Goal: Task Accomplishment & Management: Use online tool/utility

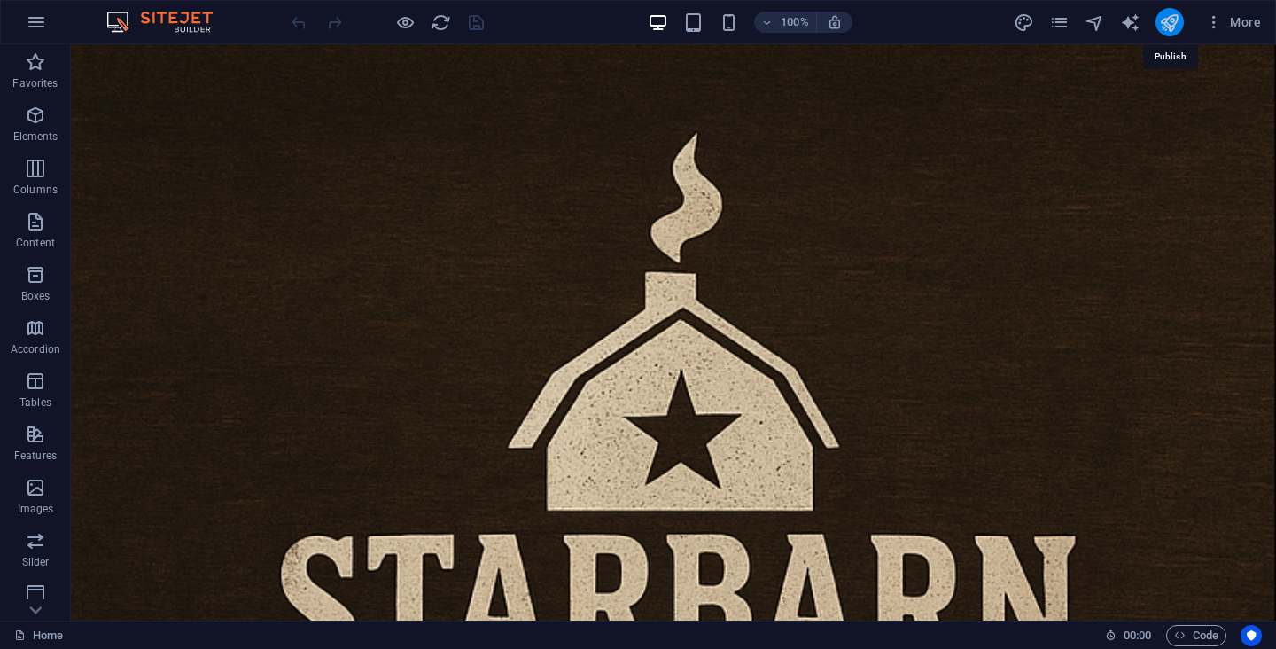
click at [1167, 26] on icon "publish" at bounding box center [1169, 22] width 20 height 20
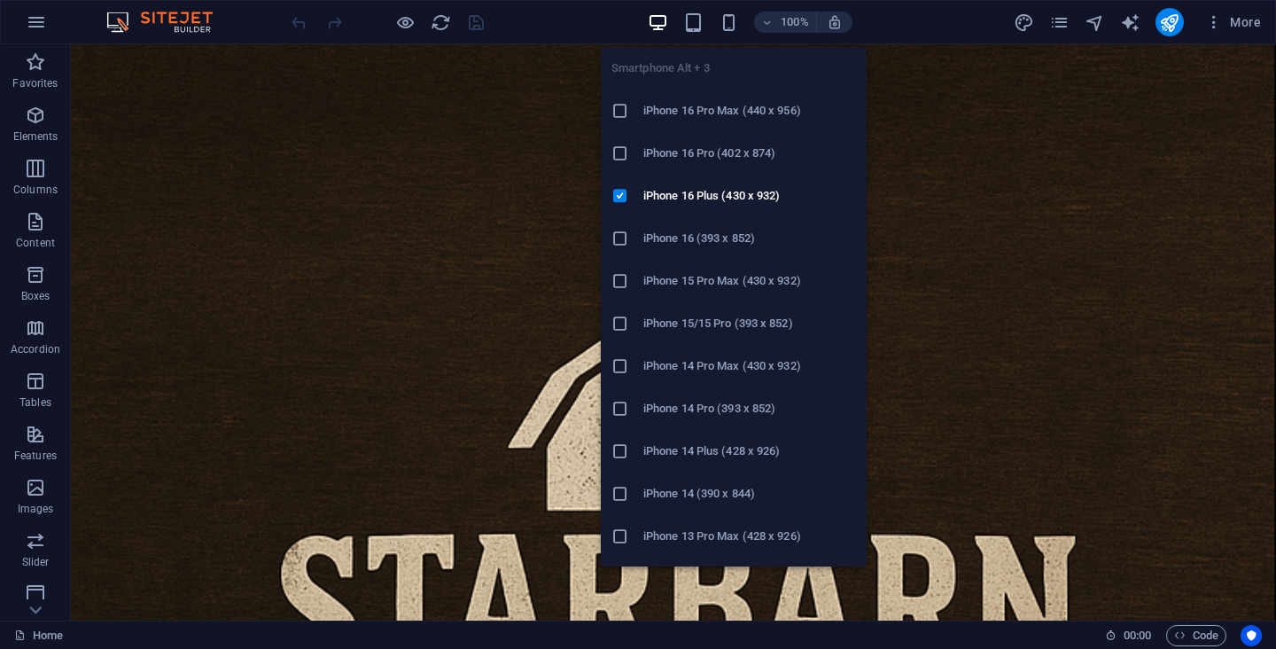
click at [706, 111] on h6 "iPhone 16 Pro Max (440 x 956)" at bounding box center [750, 110] width 213 height 21
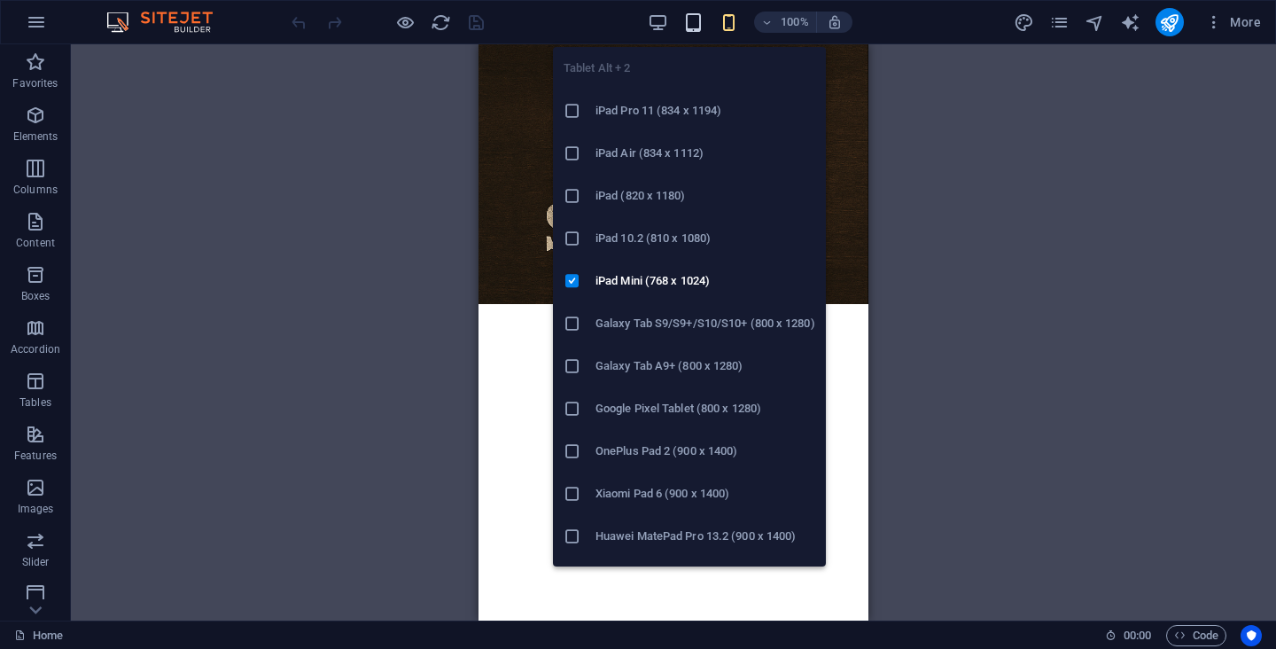
click at [704, 26] on span "button" at bounding box center [693, 22] width 21 height 20
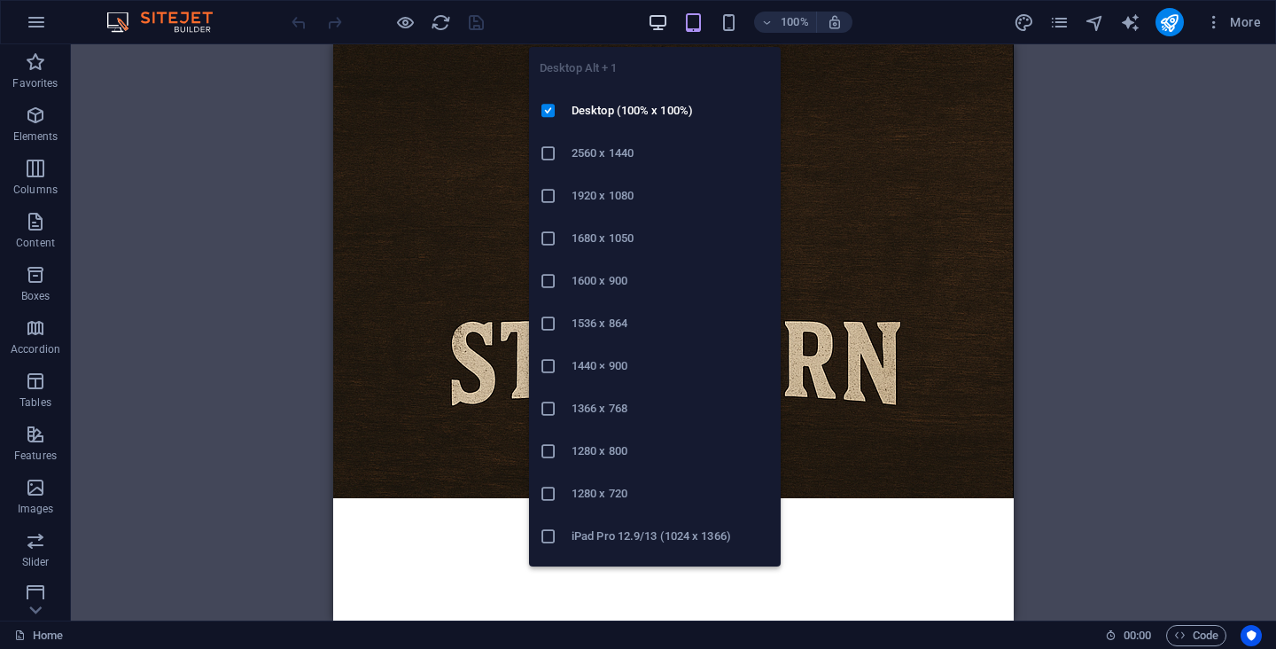
click at [659, 25] on icon "button" at bounding box center [658, 22] width 20 height 20
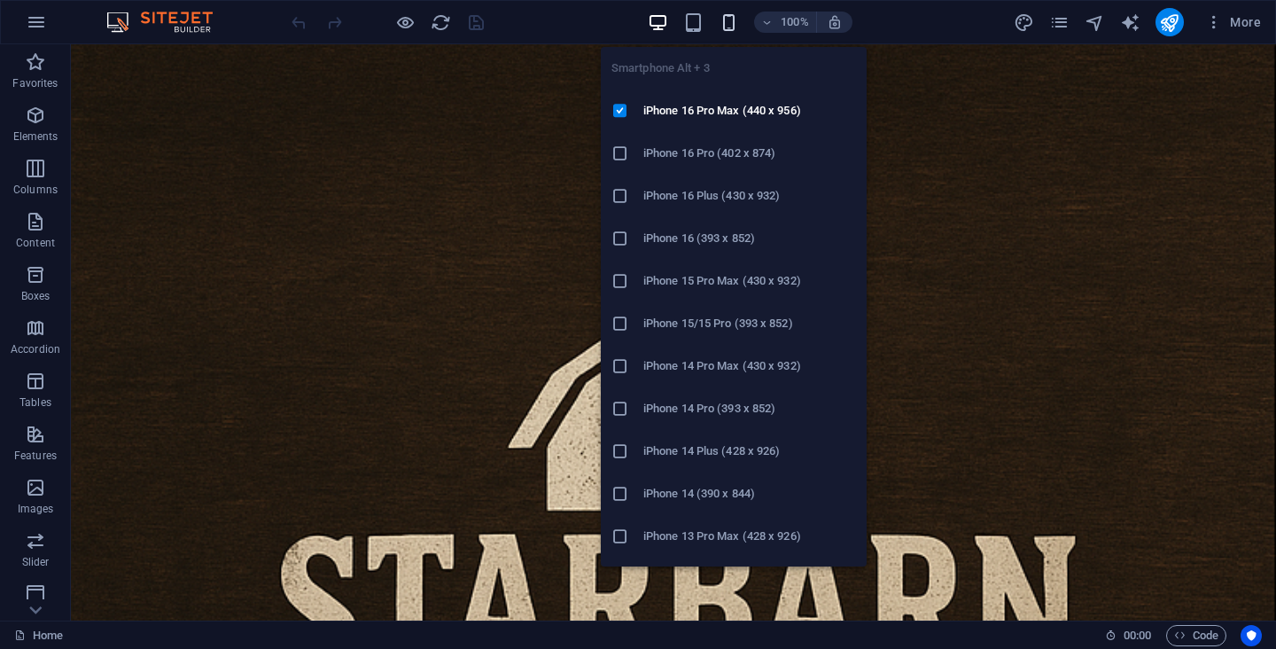
click at [734, 25] on icon "button" at bounding box center [729, 22] width 20 height 20
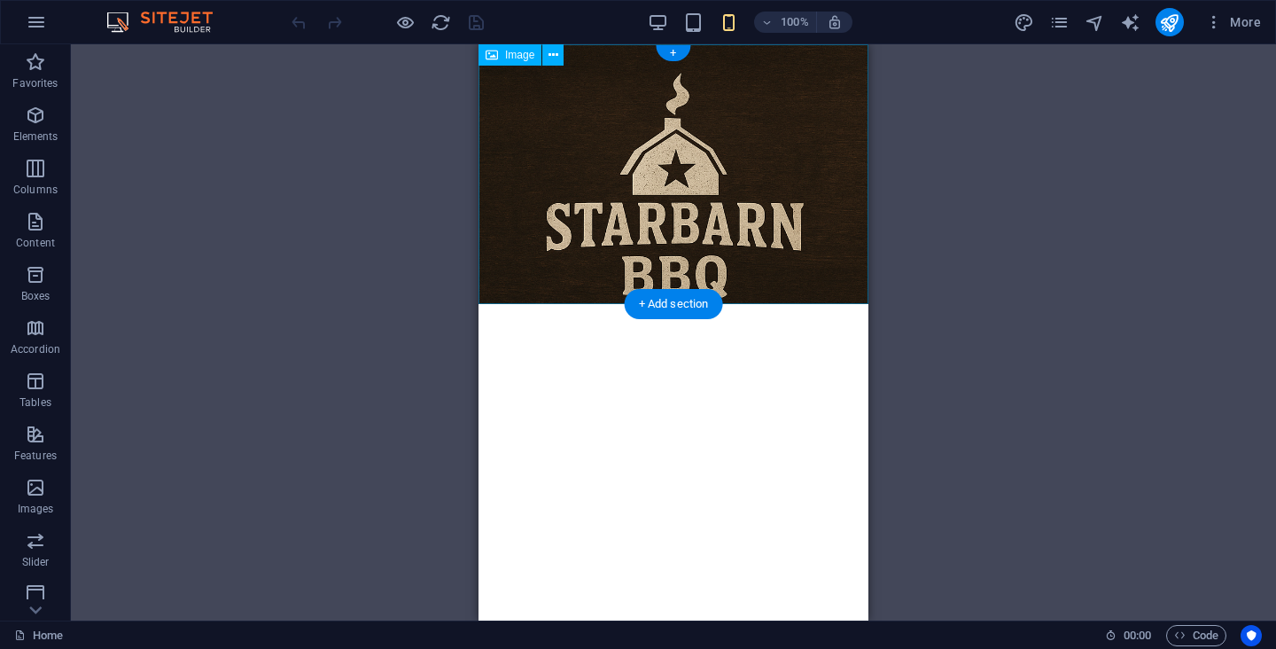
click at [581, 213] on figure at bounding box center [674, 174] width 390 height 260
click at [579, 304] on html "Skip to main content" at bounding box center [674, 174] width 390 height 260
click at [555, 53] on icon at bounding box center [554, 55] width 10 height 19
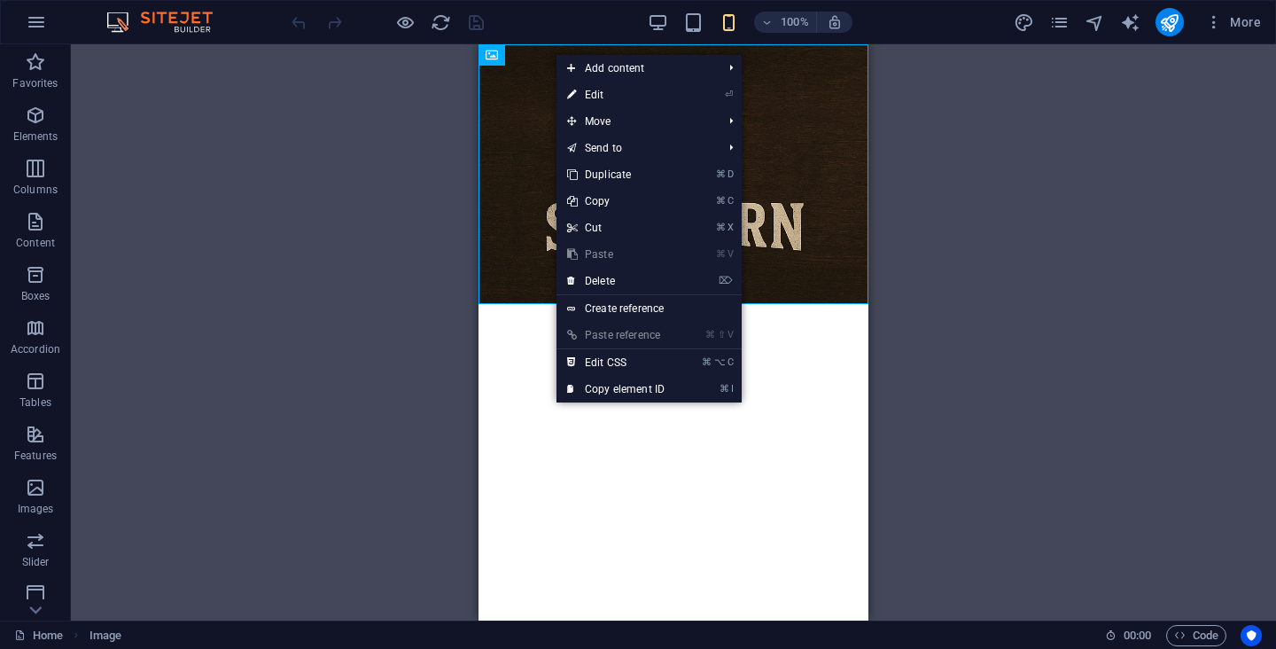
click at [521, 304] on html "Skip to main content" at bounding box center [674, 174] width 390 height 260
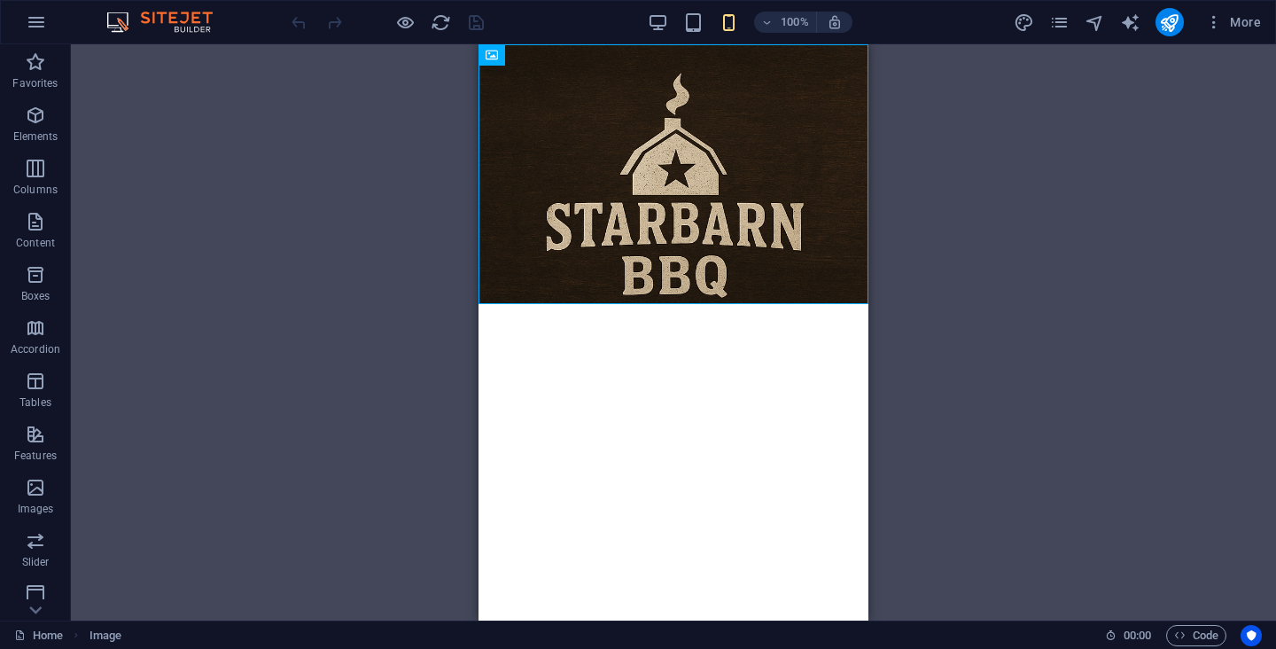
click at [831, 304] on html "Skip to main content" at bounding box center [674, 174] width 390 height 260
click at [842, 277] on figure at bounding box center [674, 174] width 390 height 260
click at [816, 281] on figure at bounding box center [674, 174] width 390 height 260
click at [681, 54] on div "+" at bounding box center [673, 53] width 35 height 16
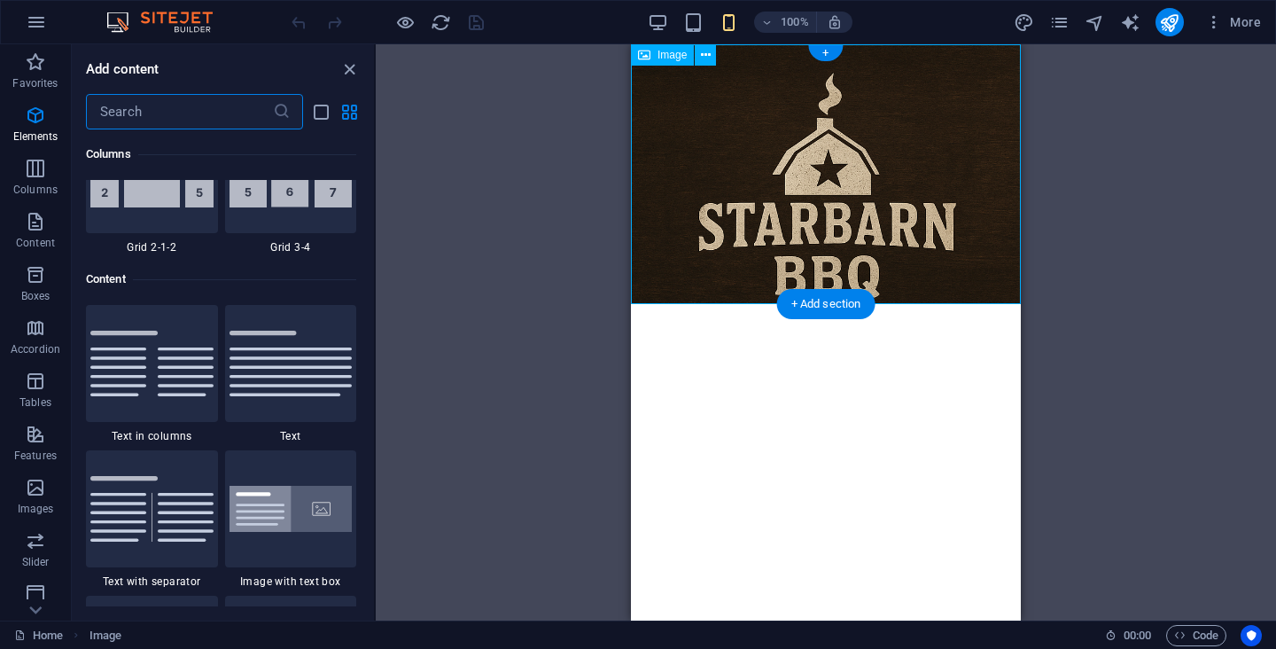
scroll to position [3101, 0]
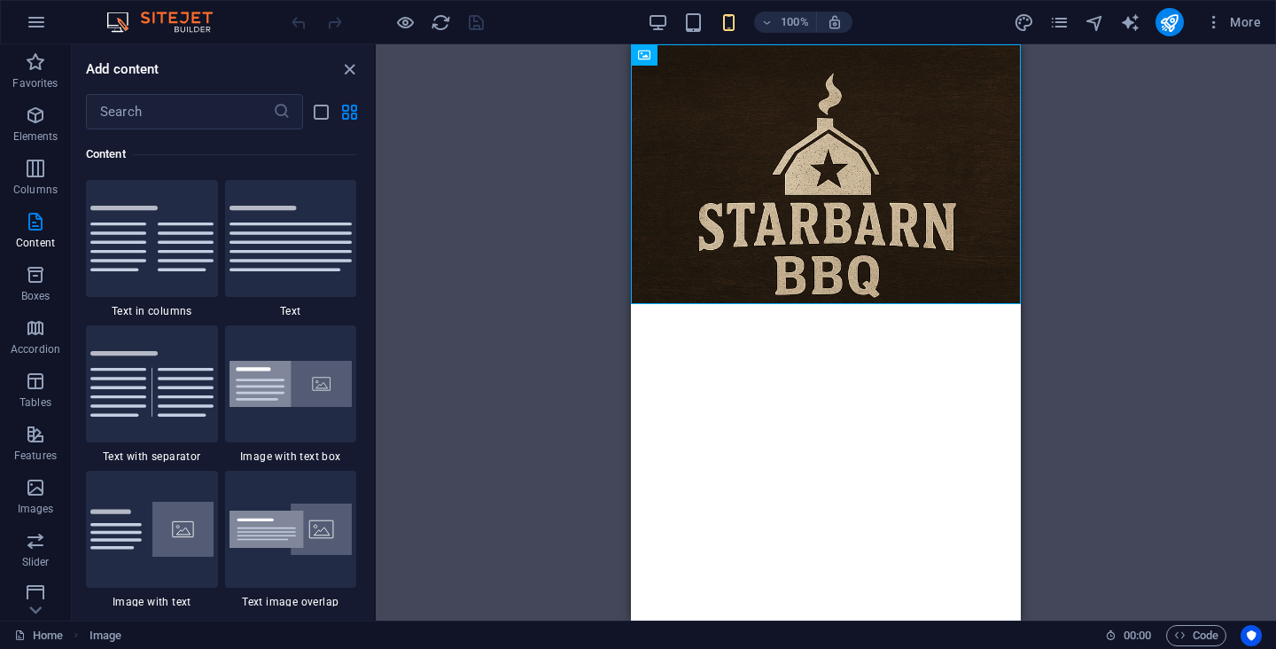
click at [817, 304] on html "Skip to main content" at bounding box center [826, 174] width 390 height 260
click at [799, 304] on html "Skip to main content" at bounding box center [826, 174] width 390 height 260
click at [941, 304] on html "Skip to main content" at bounding box center [826, 174] width 390 height 260
click at [955, 303] on figure at bounding box center [826, 174] width 390 height 260
click at [923, 304] on html "Skip to main content" at bounding box center [826, 174] width 390 height 260
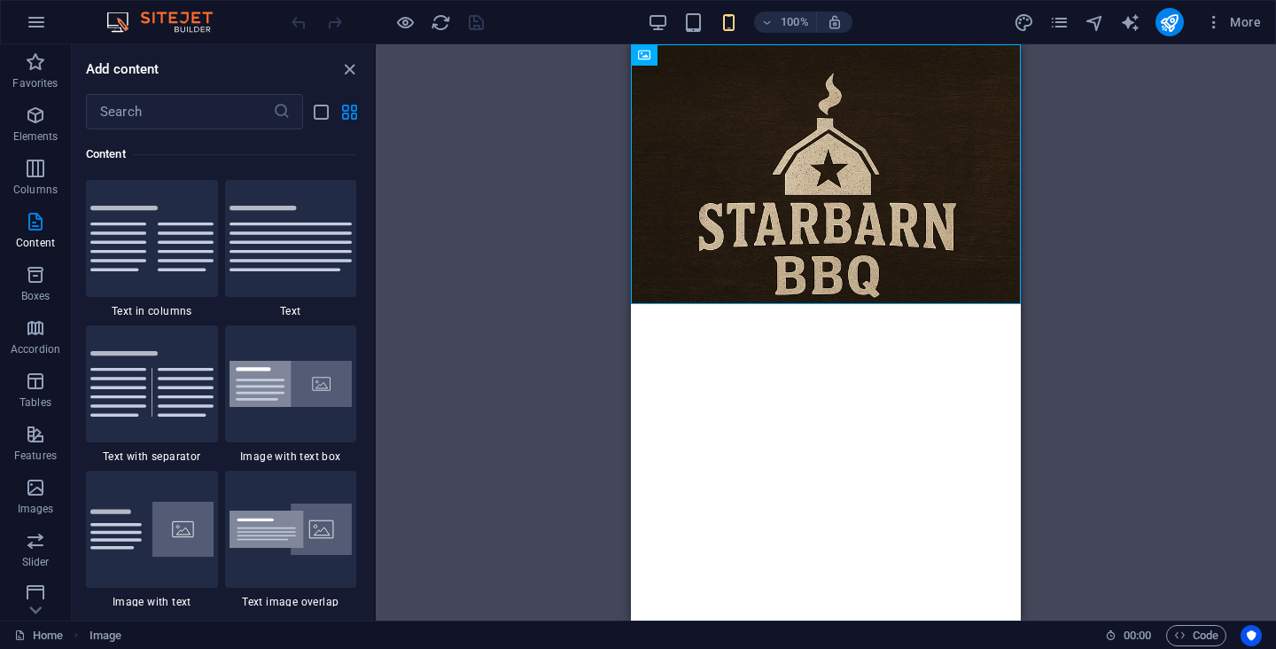
click at [836, 304] on html "Skip to main content" at bounding box center [826, 174] width 390 height 260
click at [769, 304] on html "Skip to main content" at bounding box center [826, 174] width 390 height 260
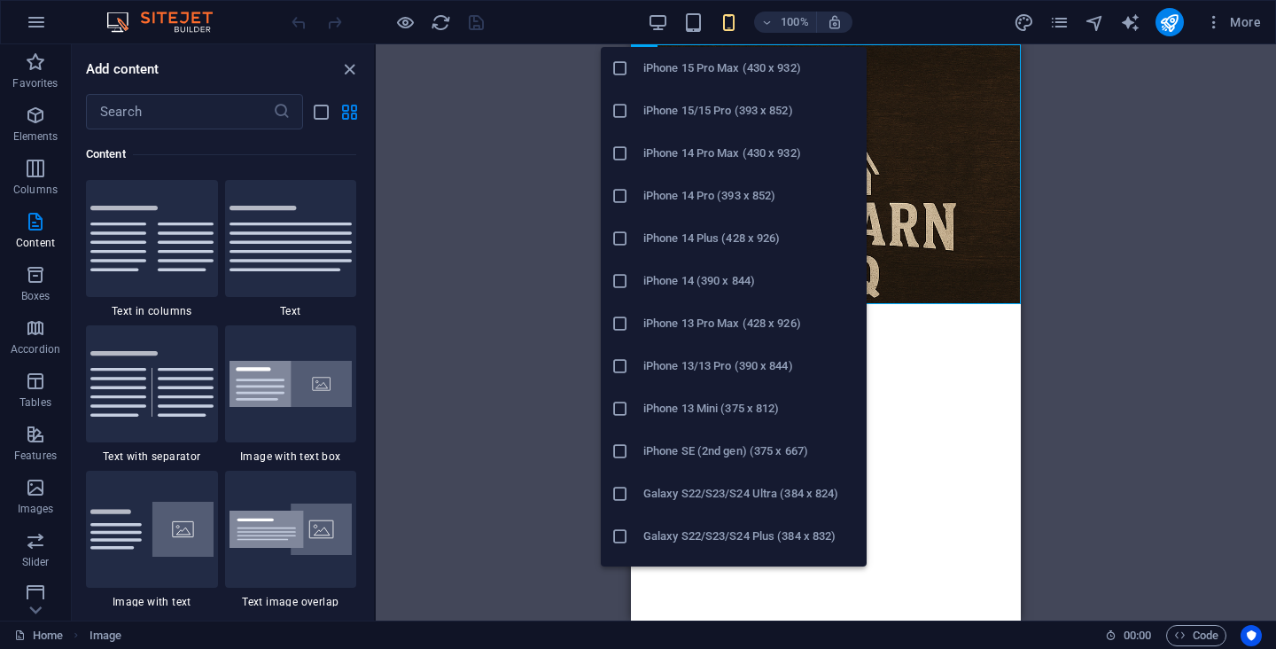
scroll to position [0, 0]
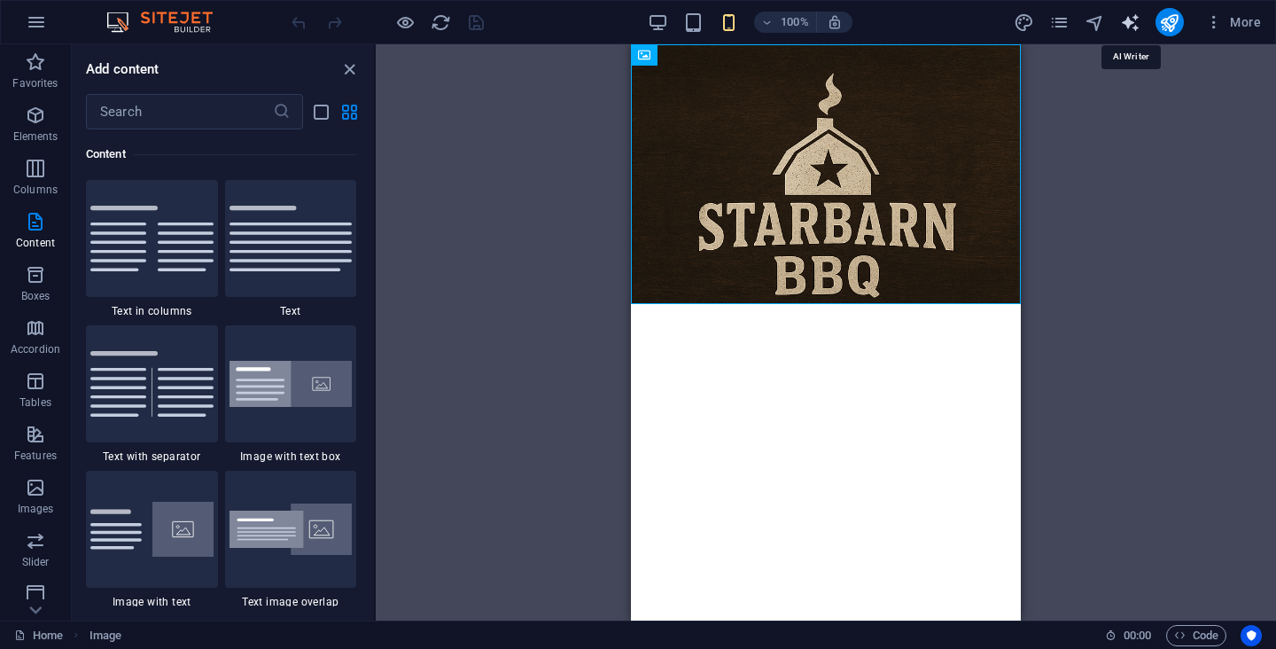
click at [1132, 22] on icon "text_generator" at bounding box center [1130, 22] width 20 height 20
select select "English"
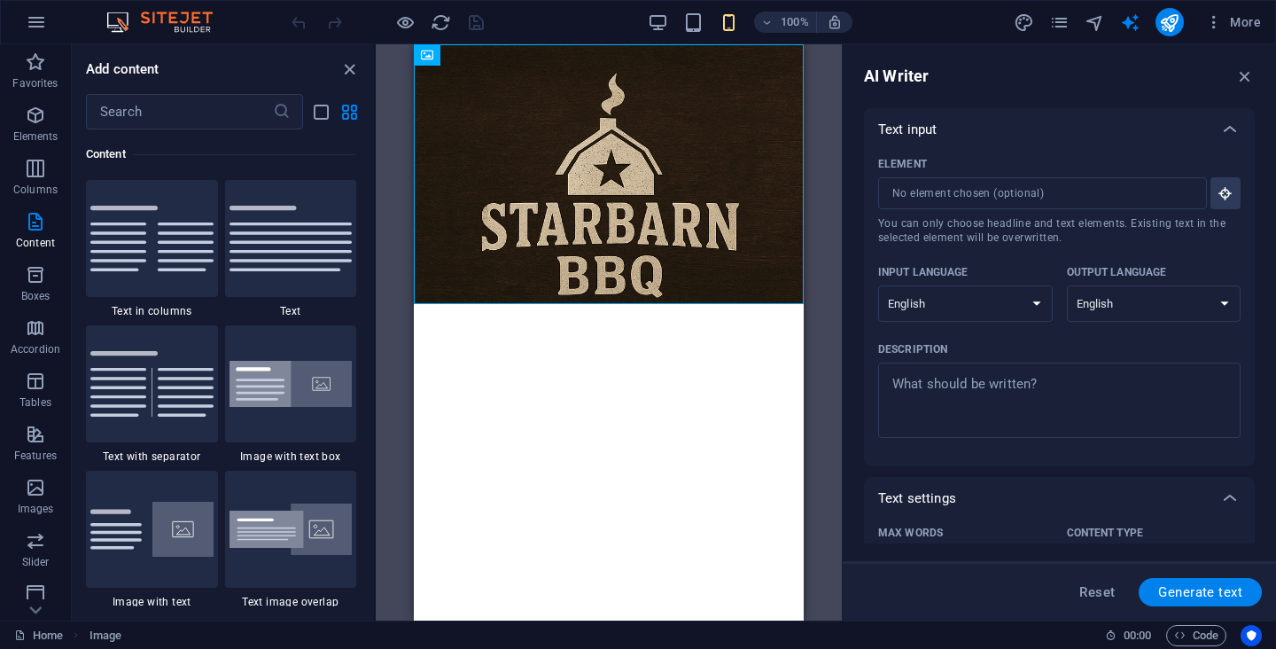
click at [940, 125] on div "Text input" at bounding box center [1043, 130] width 331 height 18
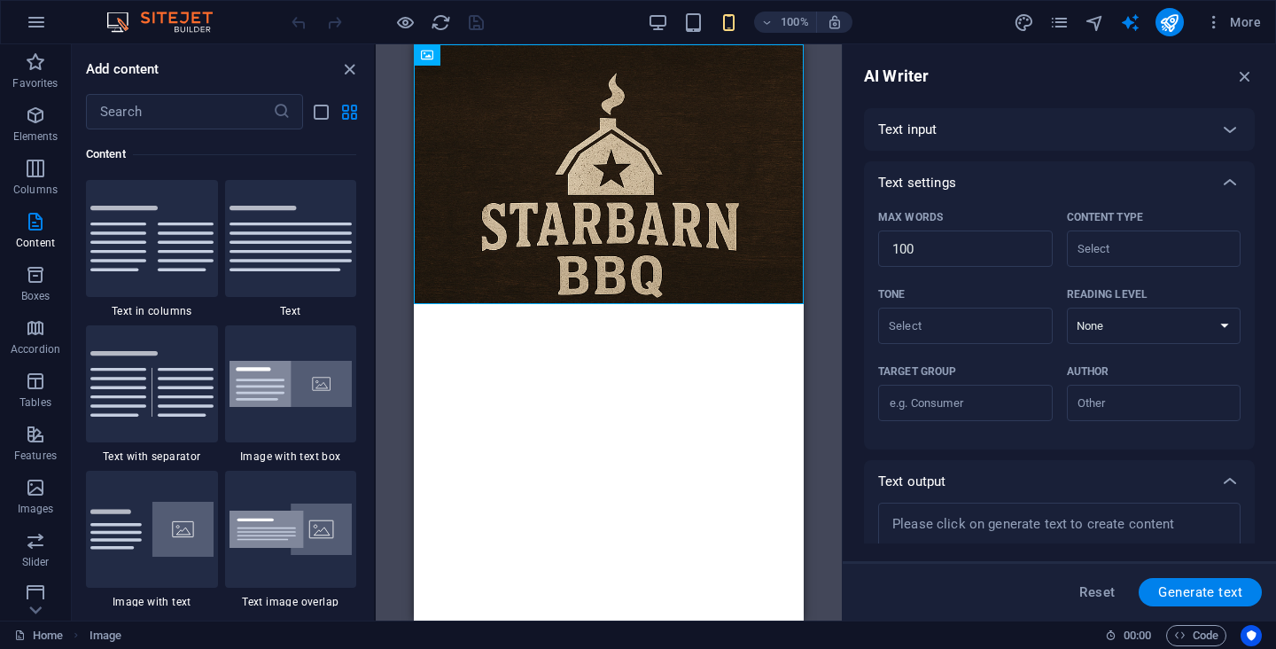
click at [940, 125] on div "Text input" at bounding box center [1043, 130] width 331 height 18
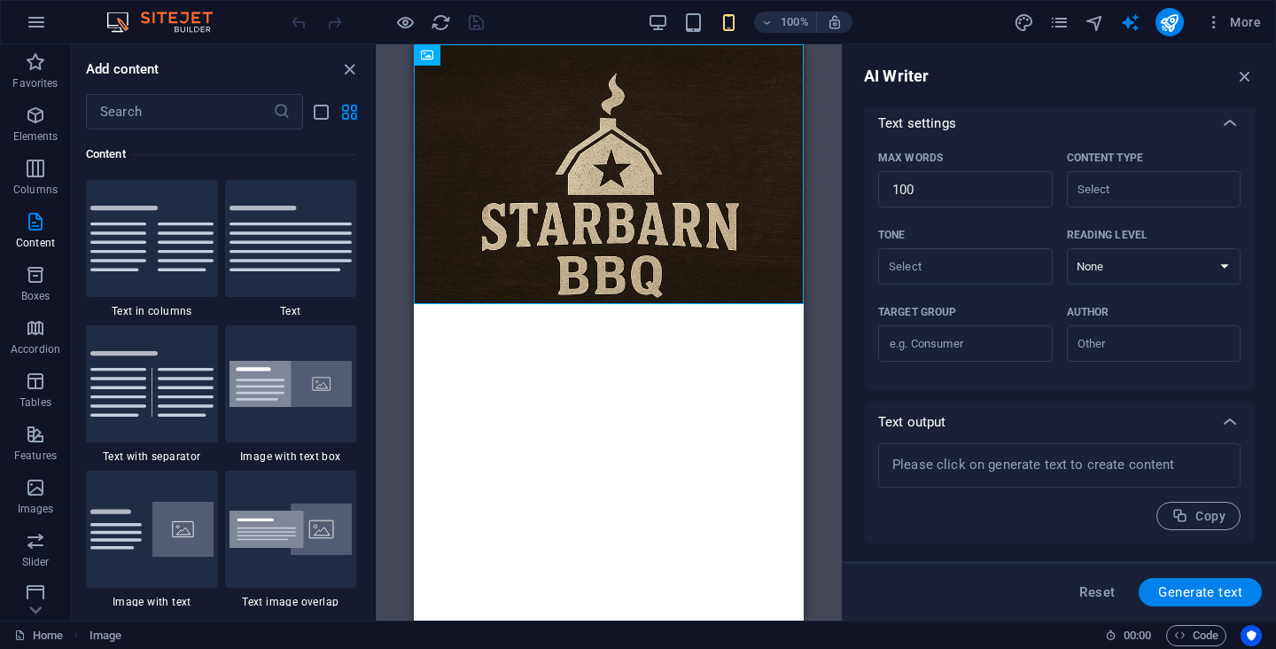
scroll to position [376, 0]
click at [690, 236] on figure at bounding box center [609, 174] width 390 height 260
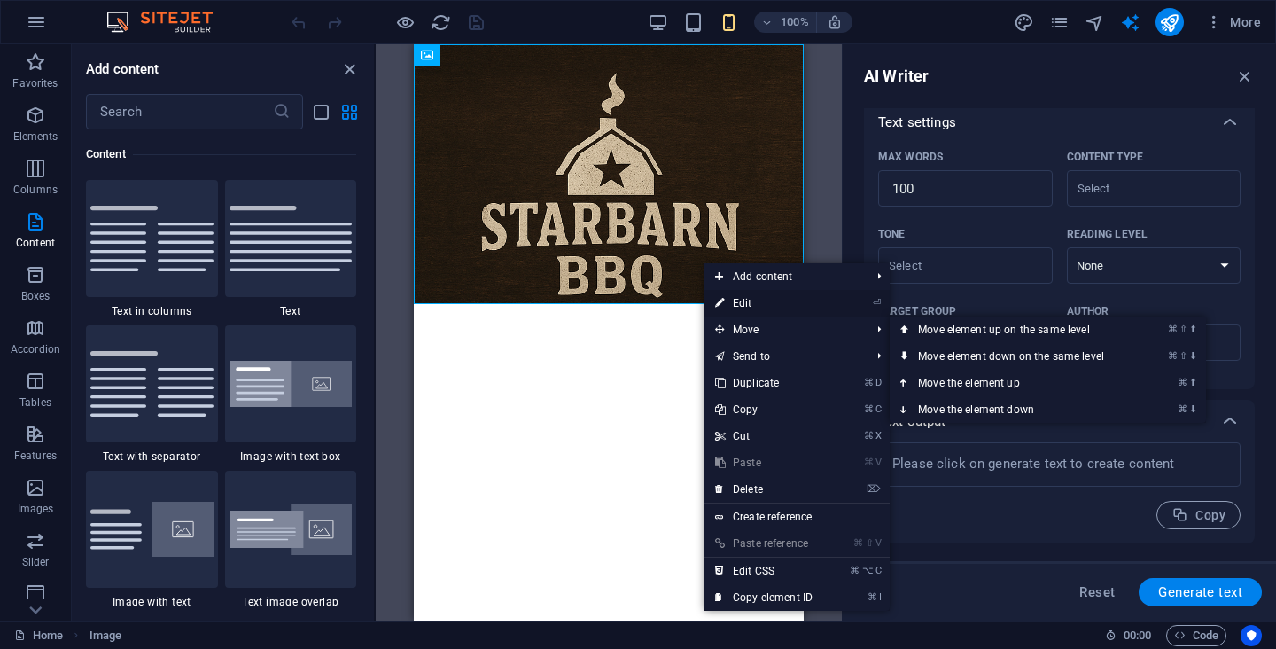
click at [739, 302] on link "⏎ Edit" at bounding box center [764, 303] width 119 height 27
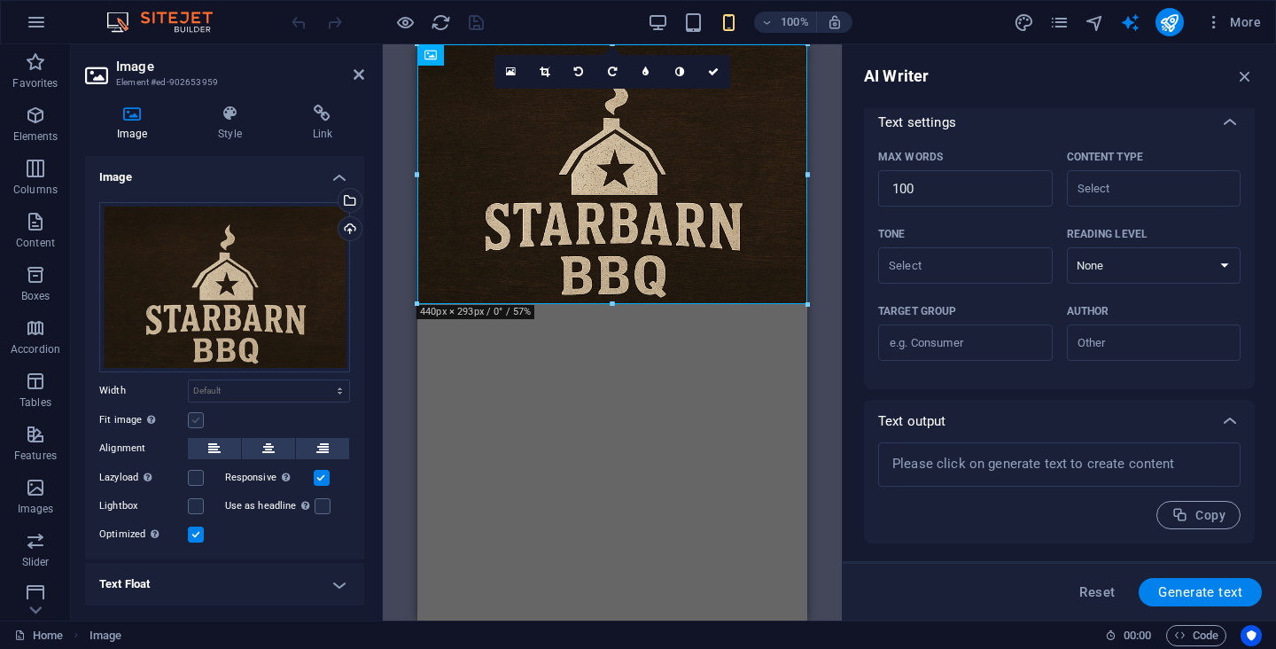
click at [195, 416] on label at bounding box center [196, 420] width 16 height 16
click at [0, 0] on input "Fit image Automatically fit image to a fixed width and height" at bounding box center [0, 0] width 0 height 0
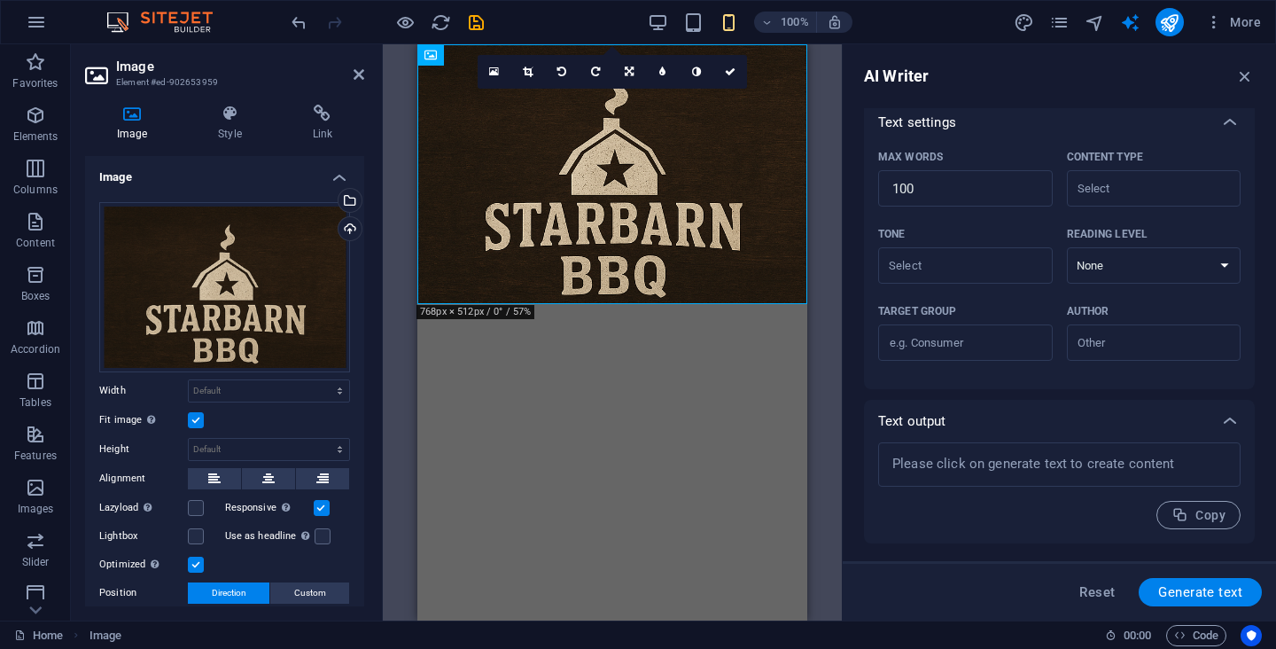
click at [195, 416] on label at bounding box center [196, 420] width 16 height 16
click at [0, 0] on input "Fit image Automatically fit image to a fixed width and height" at bounding box center [0, 0] width 0 height 0
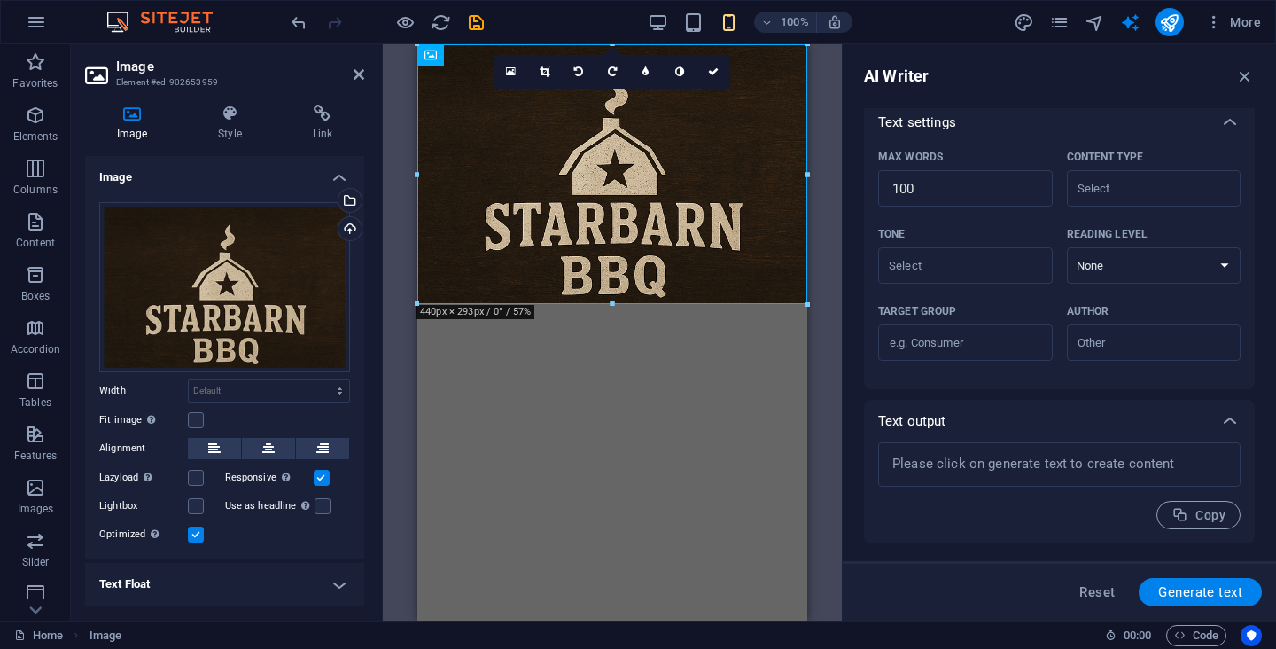
click at [196, 516] on div "Drag files here, click to choose files or select files from Files or our free s…" at bounding box center [224, 373] width 279 height 371
click at [198, 502] on label at bounding box center [196, 506] width 16 height 16
click at [0, 0] on input "Lightbox" at bounding box center [0, 0] width 0 height 0
click at [198, 502] on label at bounding box center [196, 506] width 16 height 16
click at [0, 0] on input "Lightbox" at bounding box center [0, 0] width 0 height 0
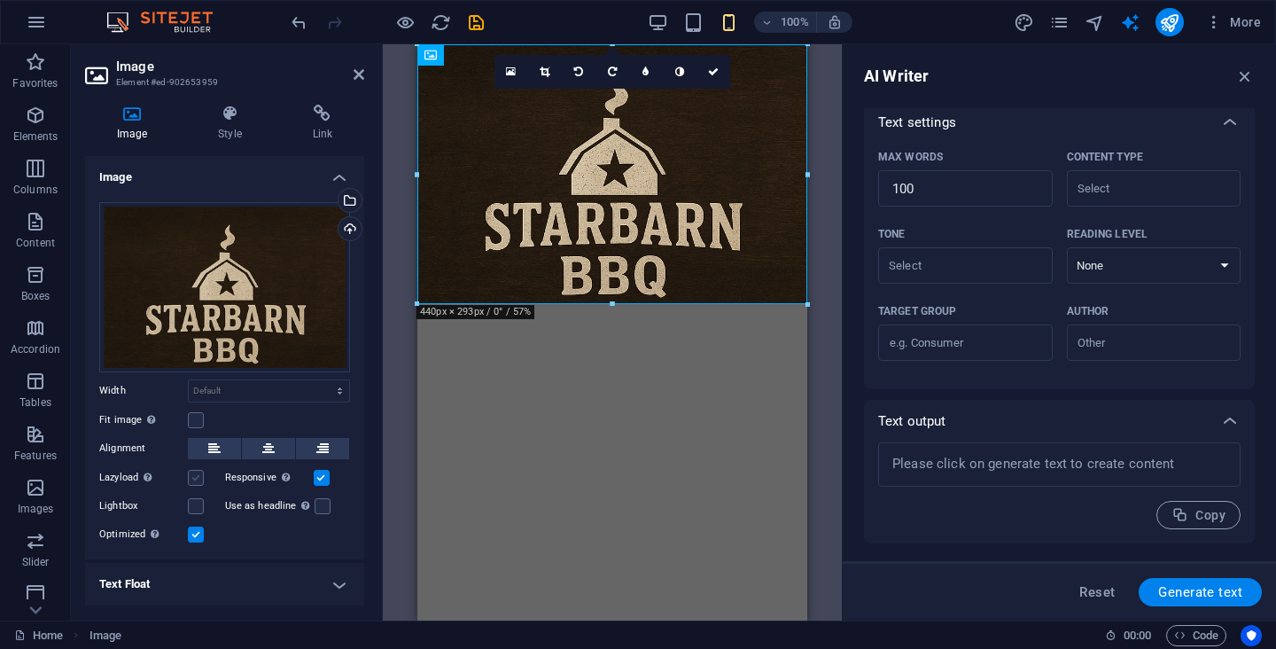
click at [199, 477] on label at bounding box center [196, 478] width 16 height 16
click at [0, 0] on input "Lazyload Loading images after the page loads improves page speed." at bounding box center [0, 0] width 0 height 0
click at [199, 477] on label at bounding box center [196, 478] width 16 height 16
click at [0, 0] on input "Lazyload Loading images after the page loads improves page speed." at bounding box center [0, 0] width 0 height 0
click at [198, 418] on label at bounding box center [196, 420] width 16 height 16
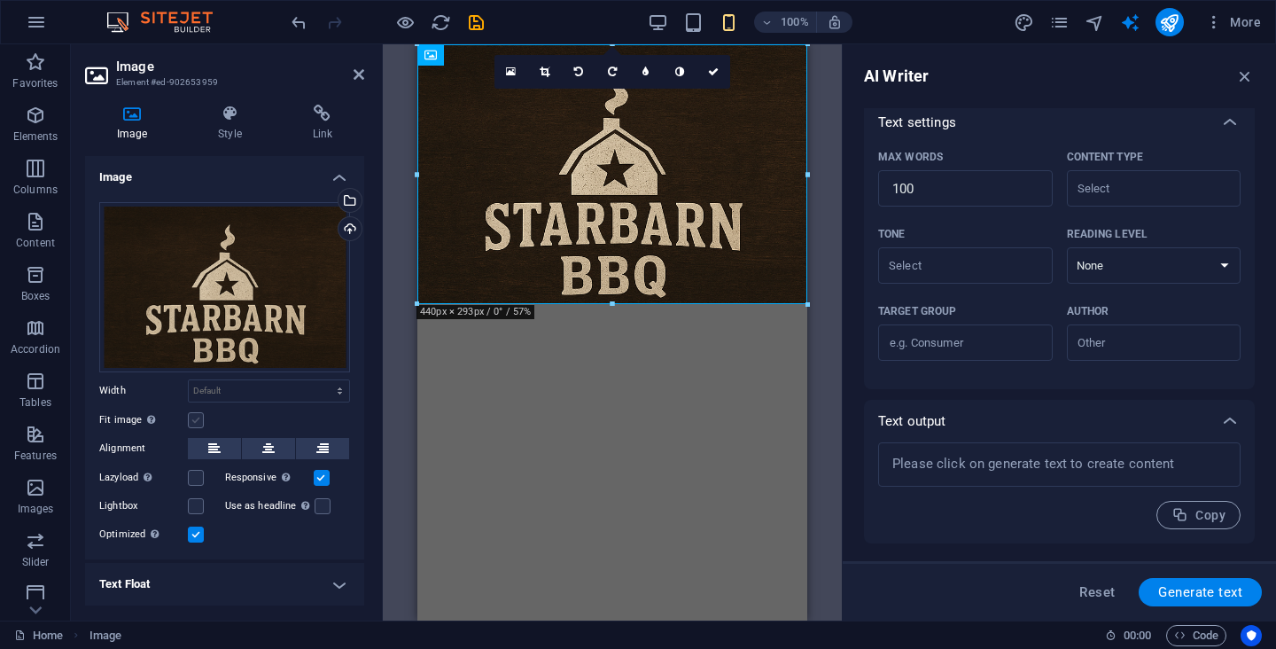
click at [0, 0] on input "Fit image Automatically fit image to a fixed width and height" at bounding box center [0, 0] width 0 height 0
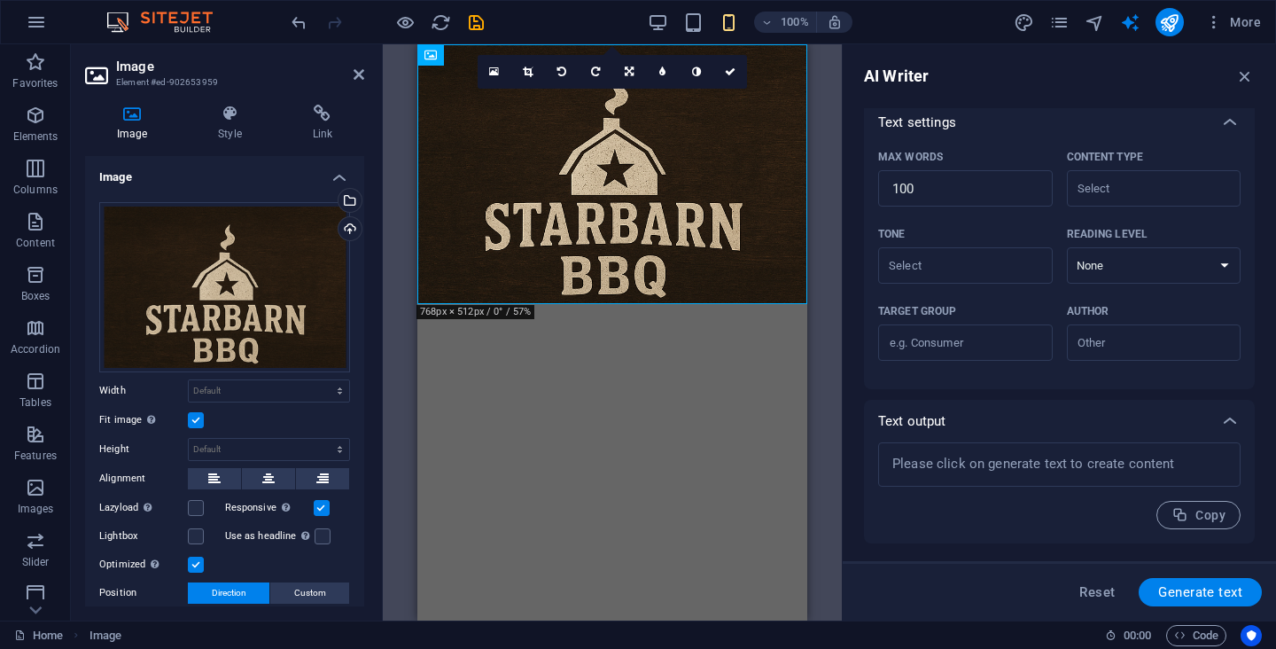
click at [198, 418] on label at bounding box center [196, 420] width 16 height 16
click at [0, 0] on input "Fit image Automatically fit image to a fixed width and height" at bounding box center [0, 0] width 0 height 0
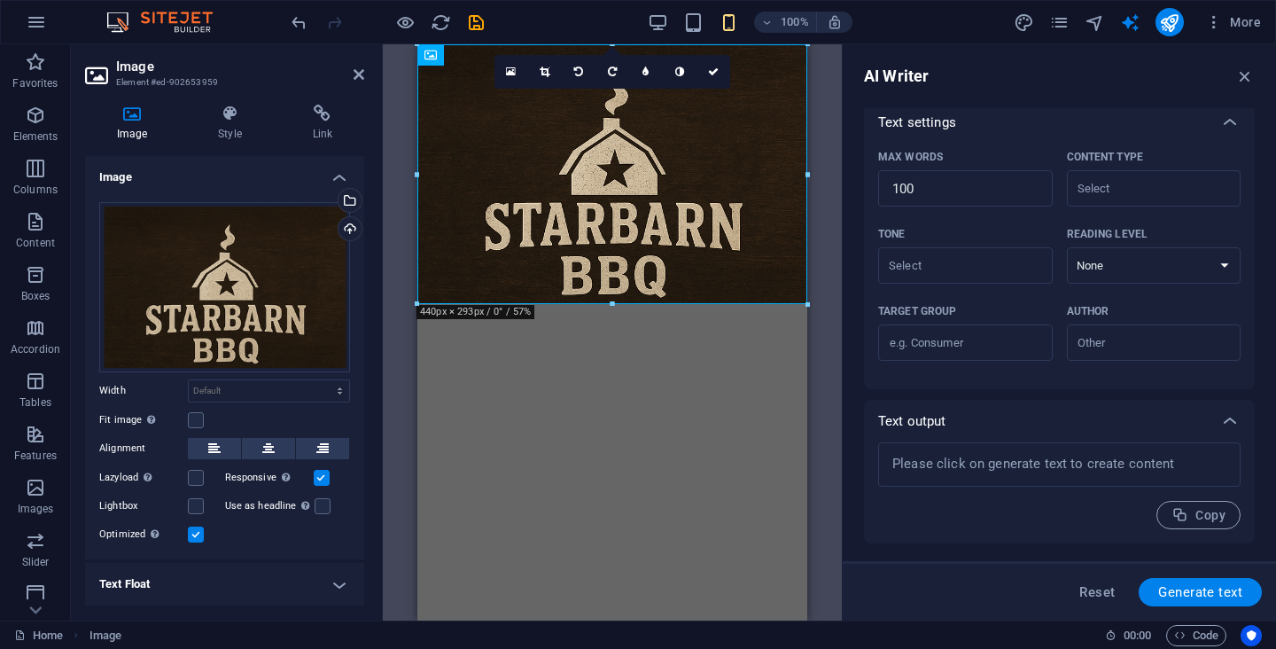
drag, startPoint x: 1028, startPoint y: 347, endPoint x: 608, endPoint y: 426, distance: 427.5
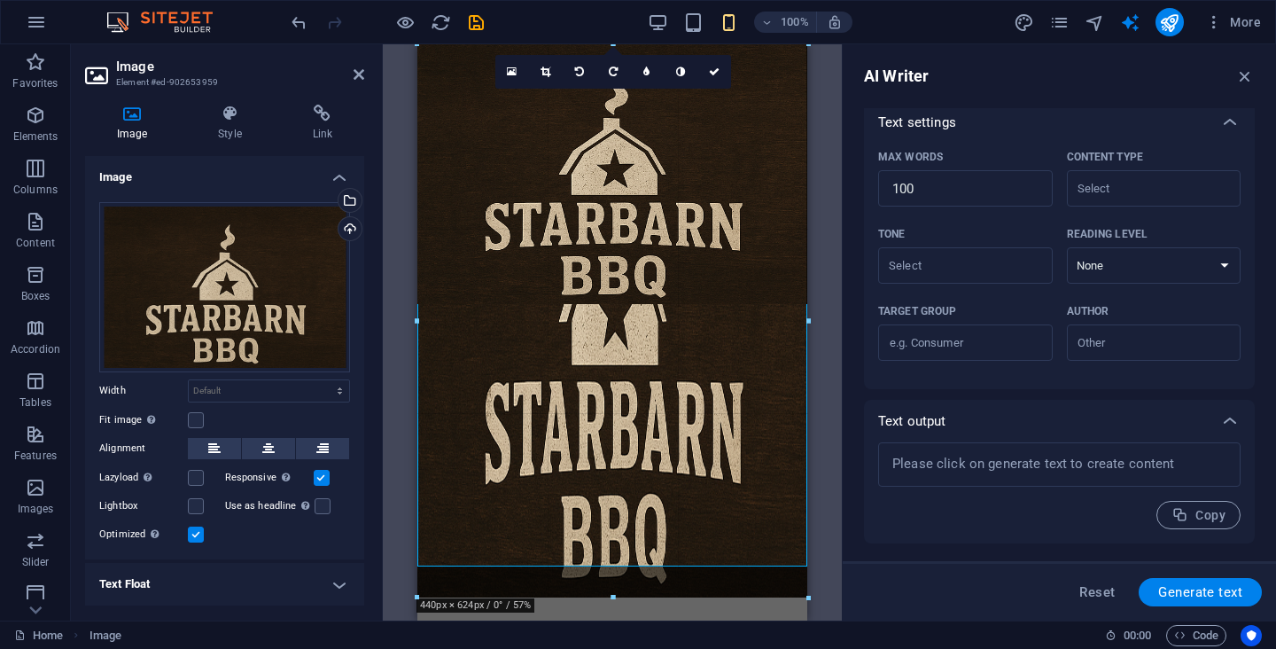
drag, startPoint x: 614, startPoint y: 300, endPoint x: 637, endPoint y: 597, distance: 297.8
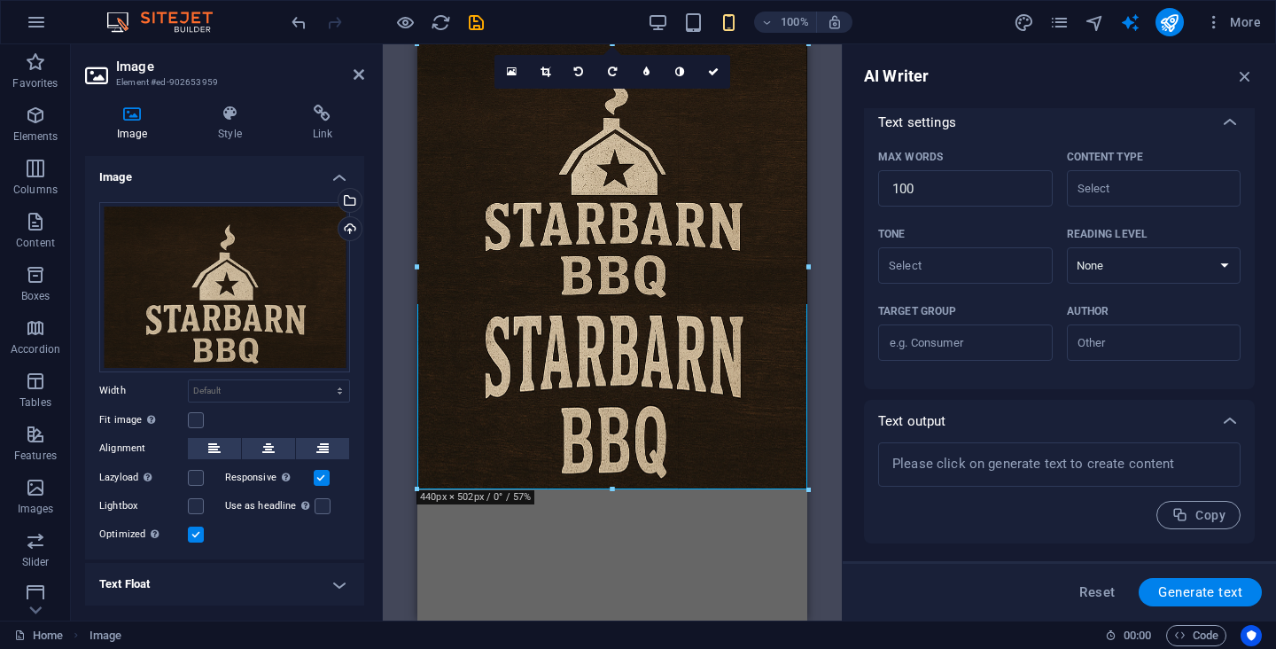
drag, startPoint x: 612, startPoint y: 301, endPoint x: 613, endPoint y: 487, distance: 185.3
click at [613, 487] on div at bounding box center [612, 490] width 391 height 6
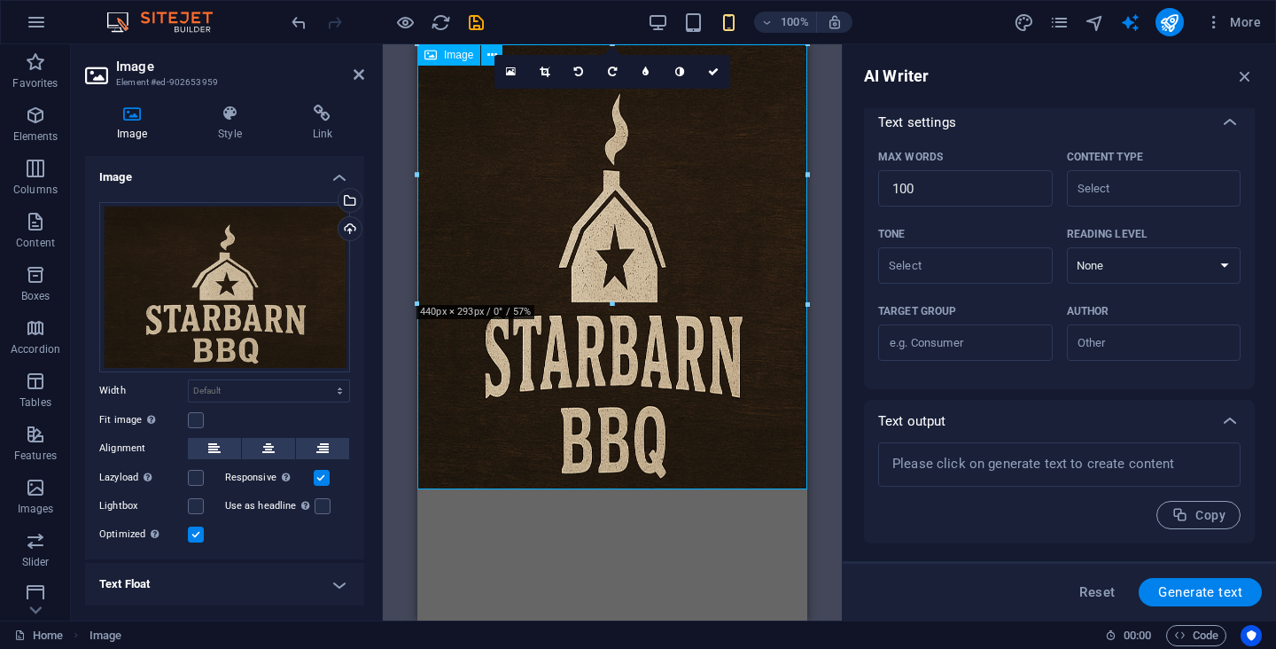
click at [617, 481] on figure at bounding box center [612, 266] width 390 height 445
click at [606, 414] on figure at bounding box center [612, 266] width 390 height 445
click at [624, 350] on figure at bounding box center [612, 266] width 390 height 445
click at [620, 489] on html "Skip to main content" at bounding box center [612, 266] width 390 height 445
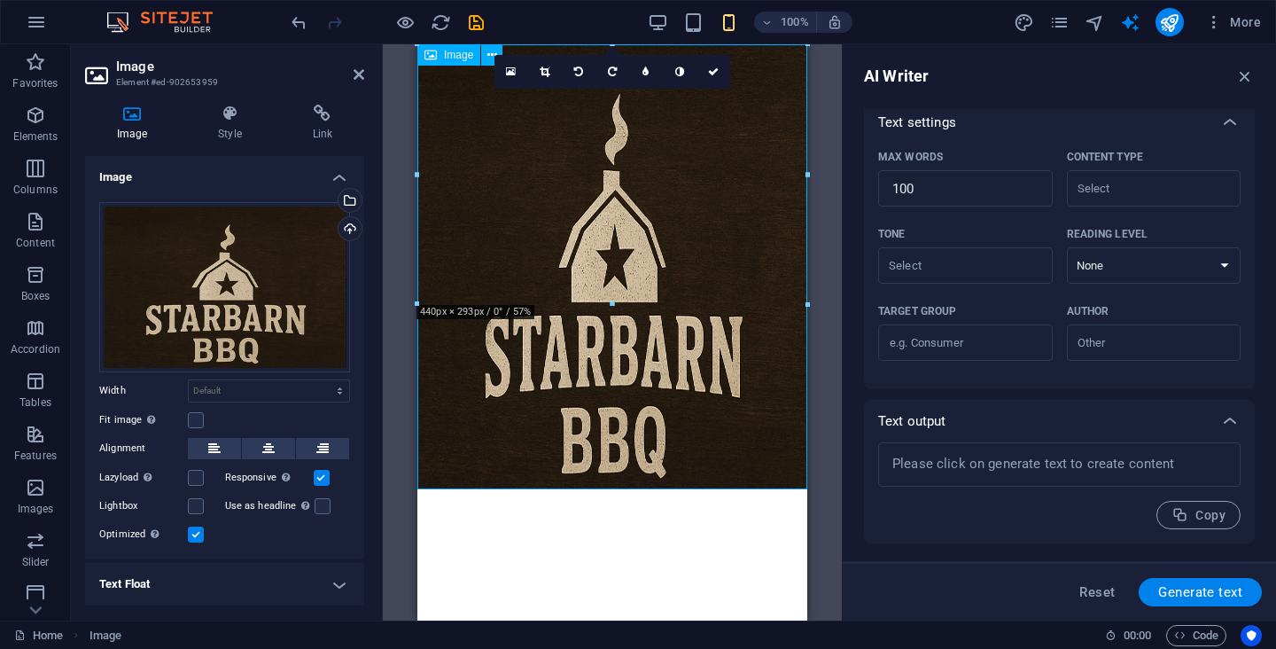
drag, startPoint x: 612, startPoint y: 299, endPoint x: 609, endPoint y: 340, distance: 41.7
click at [609, 340] on figure at bounding box center [612, 266] width 390 height 445
click at [608, 462] on figure at bounding box center [612, 266] width 390 height 445
click at [638, 469] on figure at bounding box center [612, 266] width 390 height 445
click at [580, 68] on icon at bounding box center [578, 71] width 9 height 11
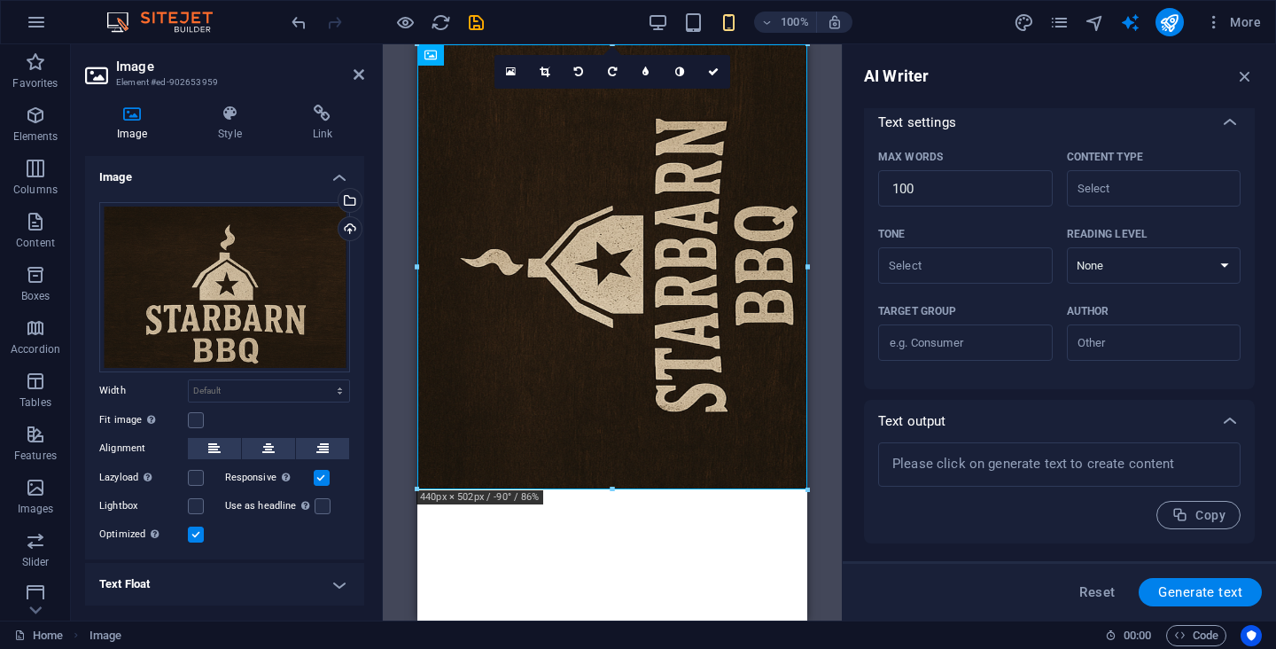
click at [580, 68] on icon at bounding box center [578, 71] width 9 height 11
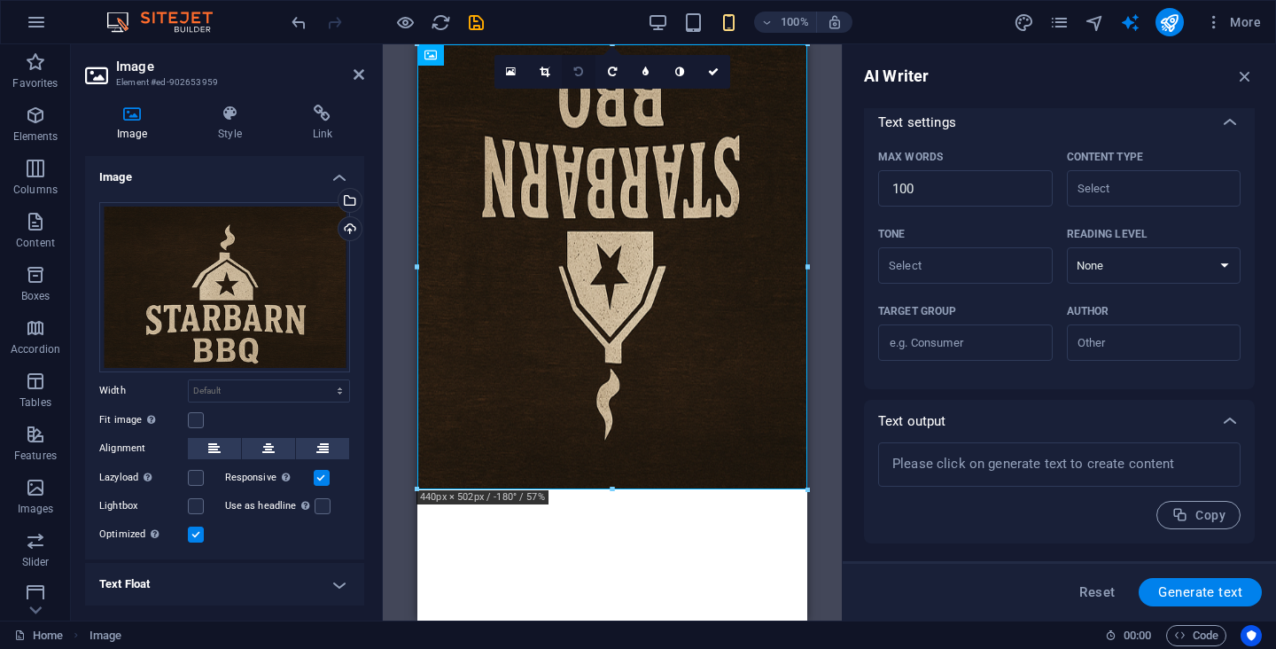
click at [581, 67] on icon at bounding box center [578, 71] width 9 height 11
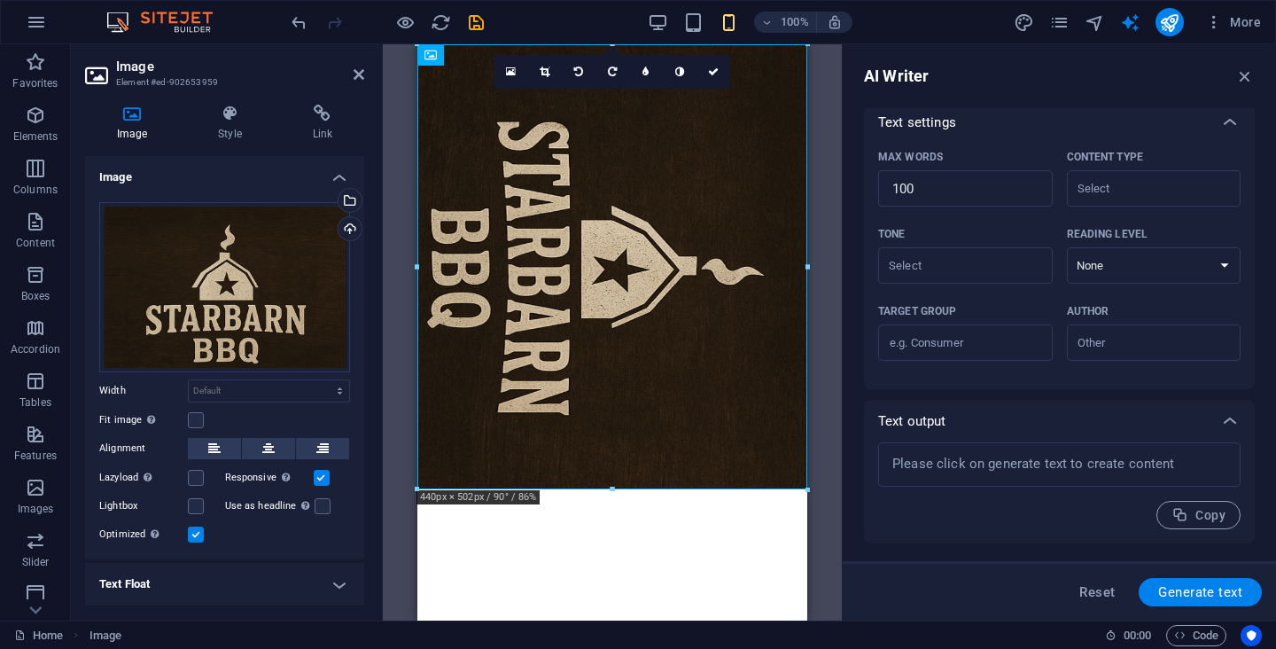
click at [581, 67] on icon at bounding box center [578, 71] width 9 height 11
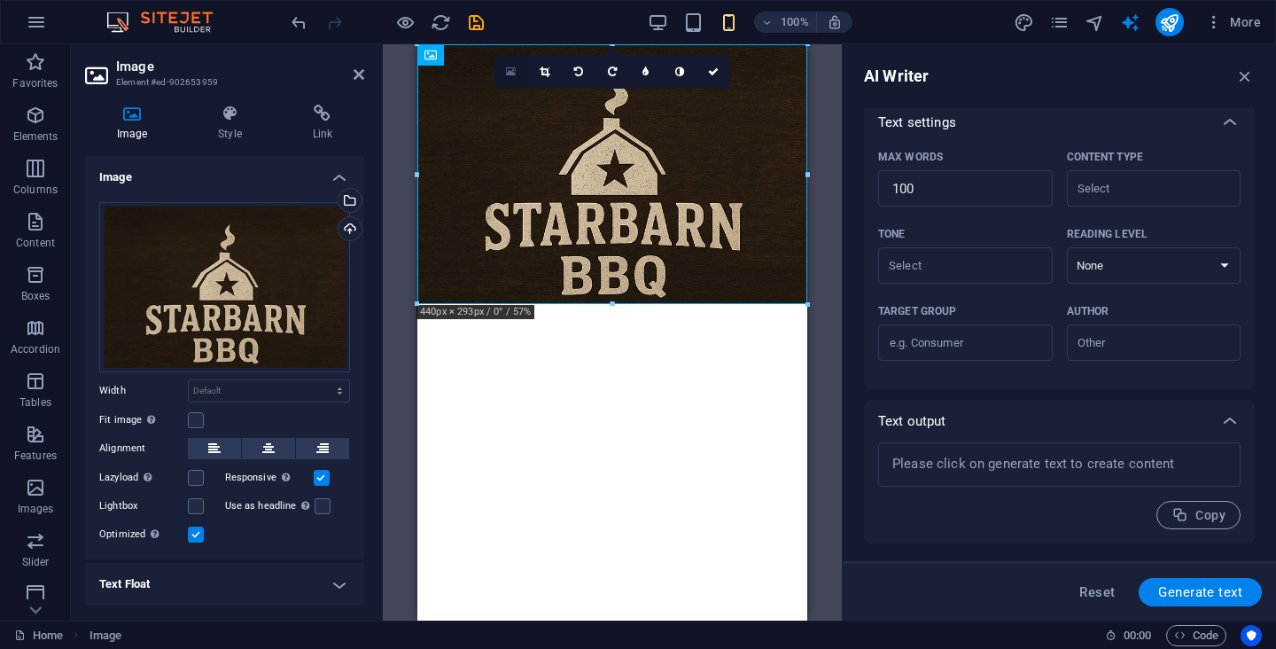
click at [512, 70] on icon at bounding box center [511, 72] width 10 height 12
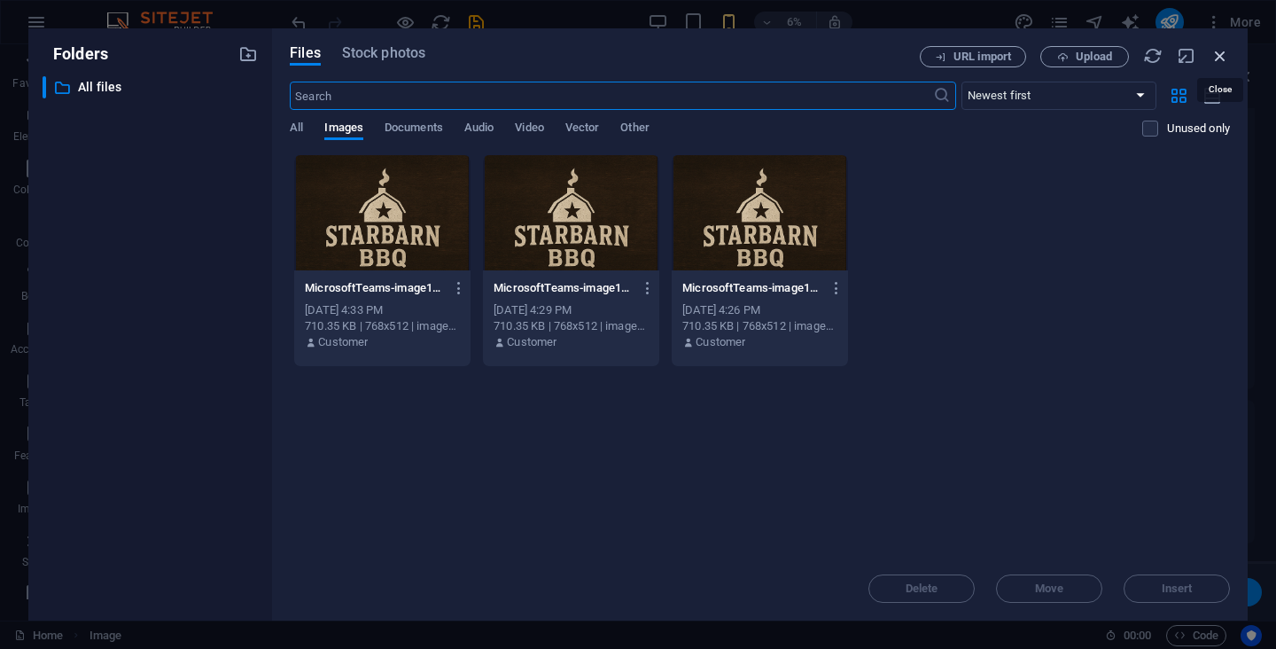
click at [1225, 57] on icon "button" at bounding box center [1221, 56] width 20 height 20
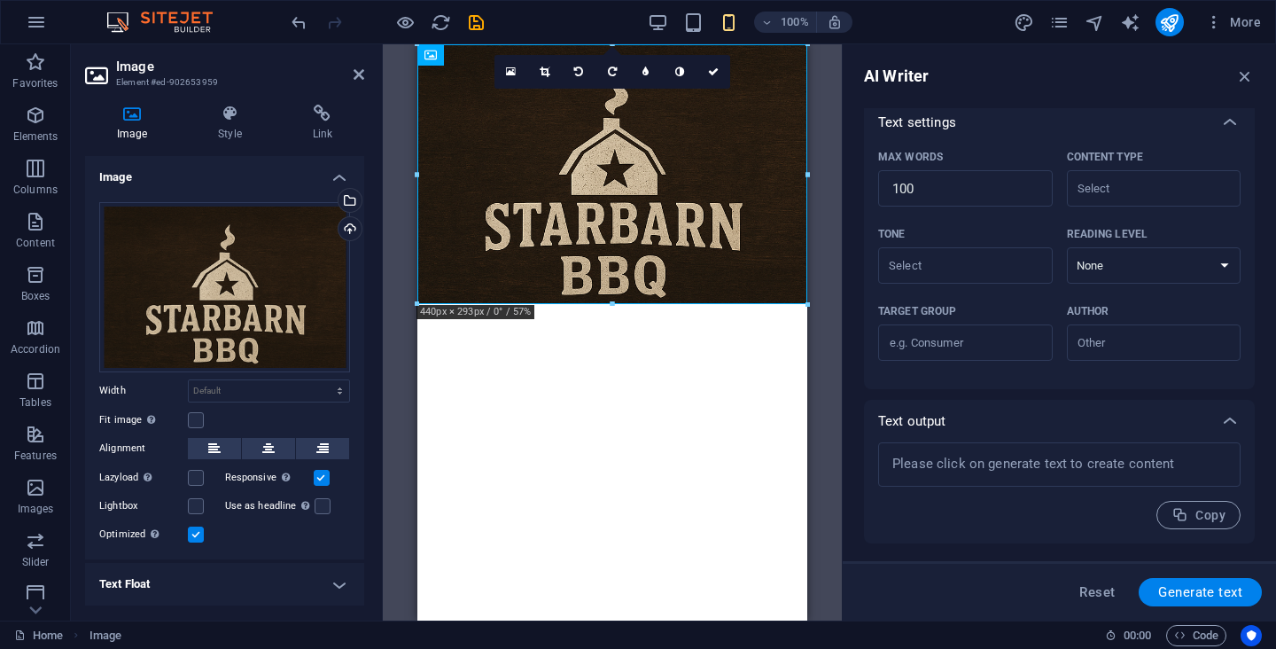
click at [617, 304] on html "Skip to main content" at bounding box center [612, 174] width 390 height 260
click at [543, 304] on html "Skip to main content" at bounding box center [612, 174] width 390 height 260
